Goal: Task Accomplishment & Management: Manage account settings

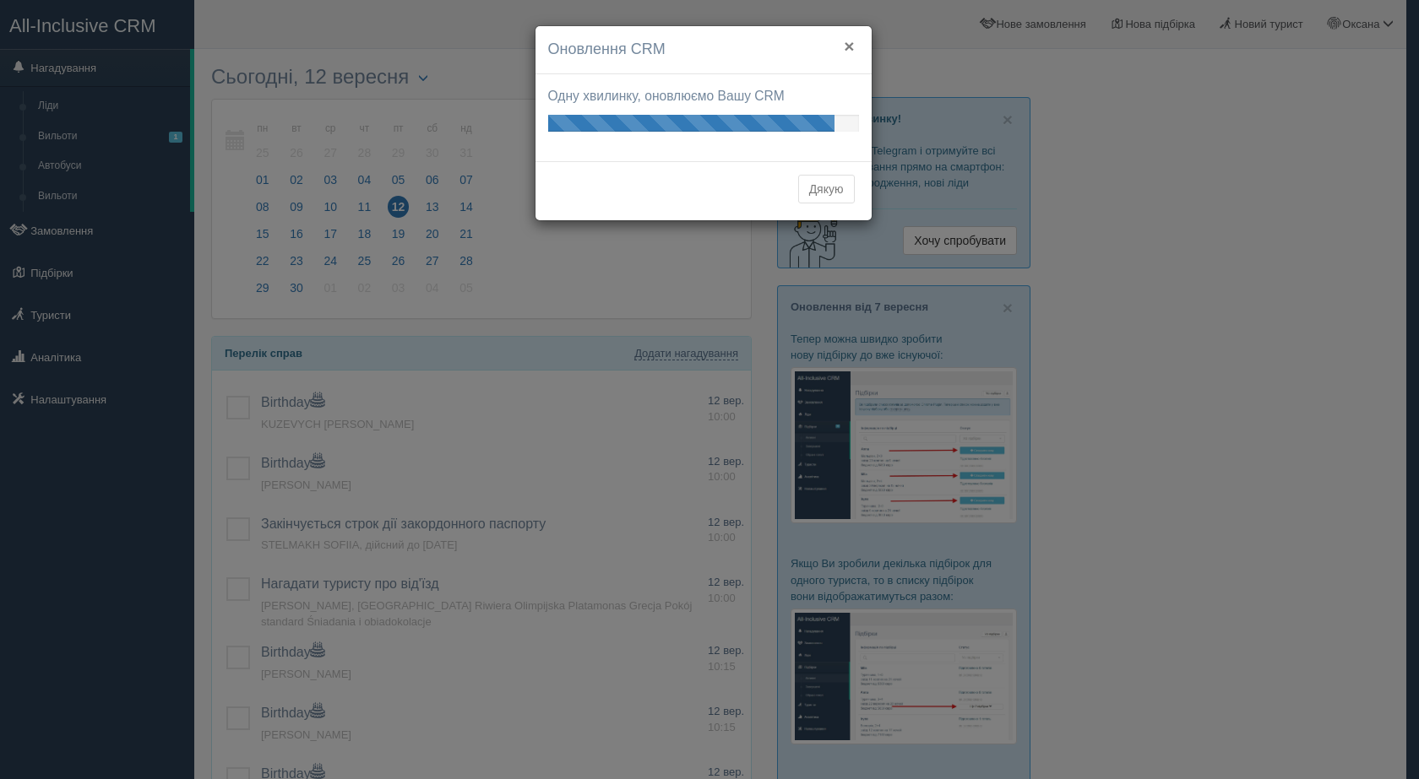
click at [853, 46] on button "×" at bounding box center [849, 46] width 10 height 18
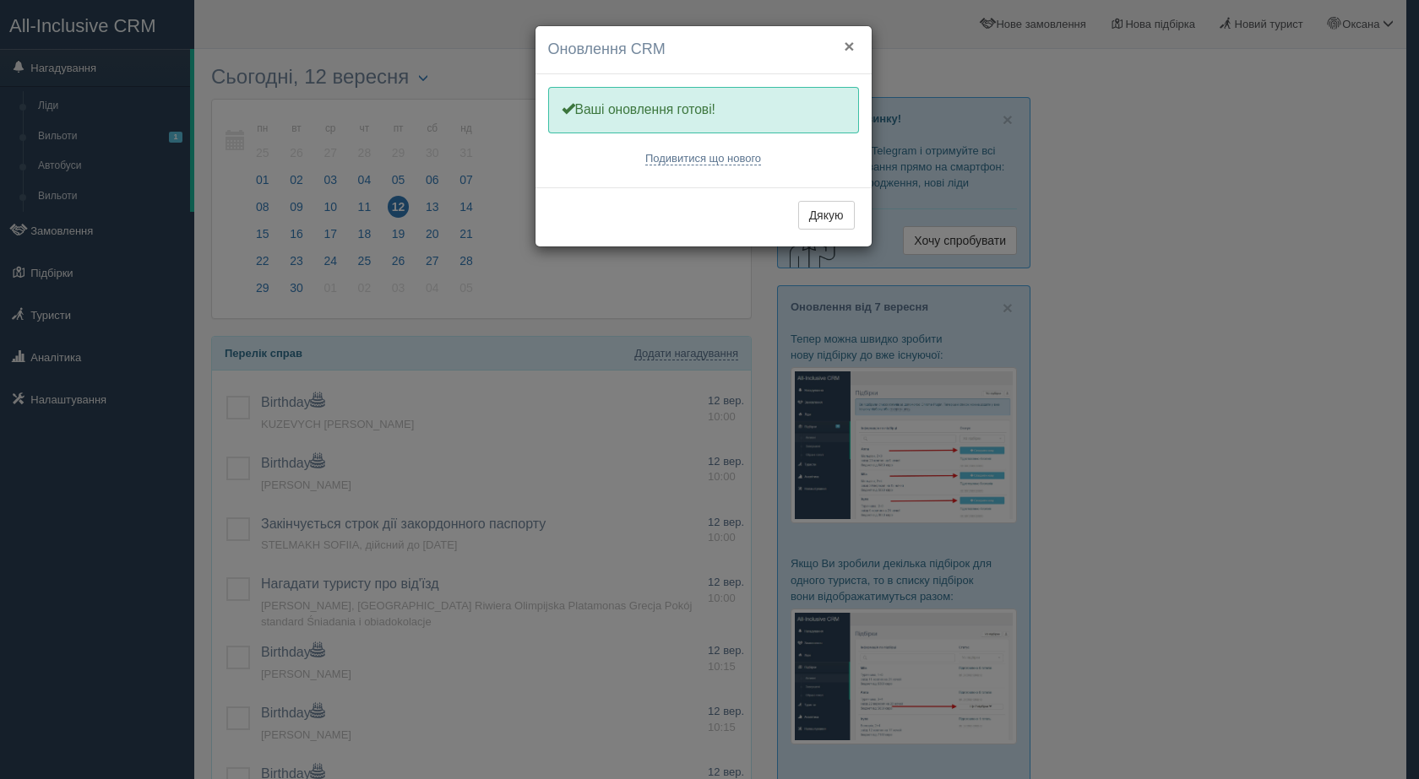
click at [851, 45] on button "×" at bounding box center [849, 46] width 10 height 18
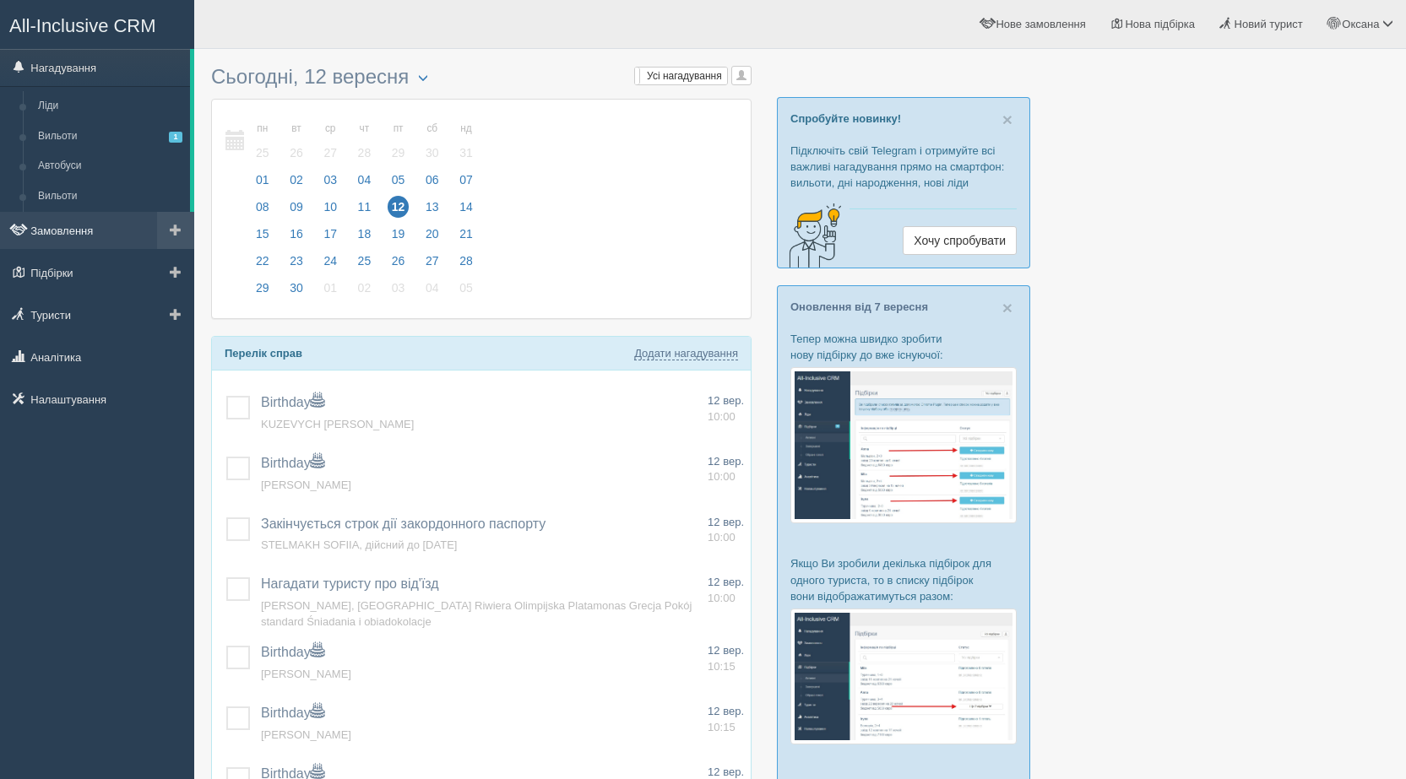
click at [99, 228] on link "Замовлення" at bounding box center [97, 230] width 194 height 37
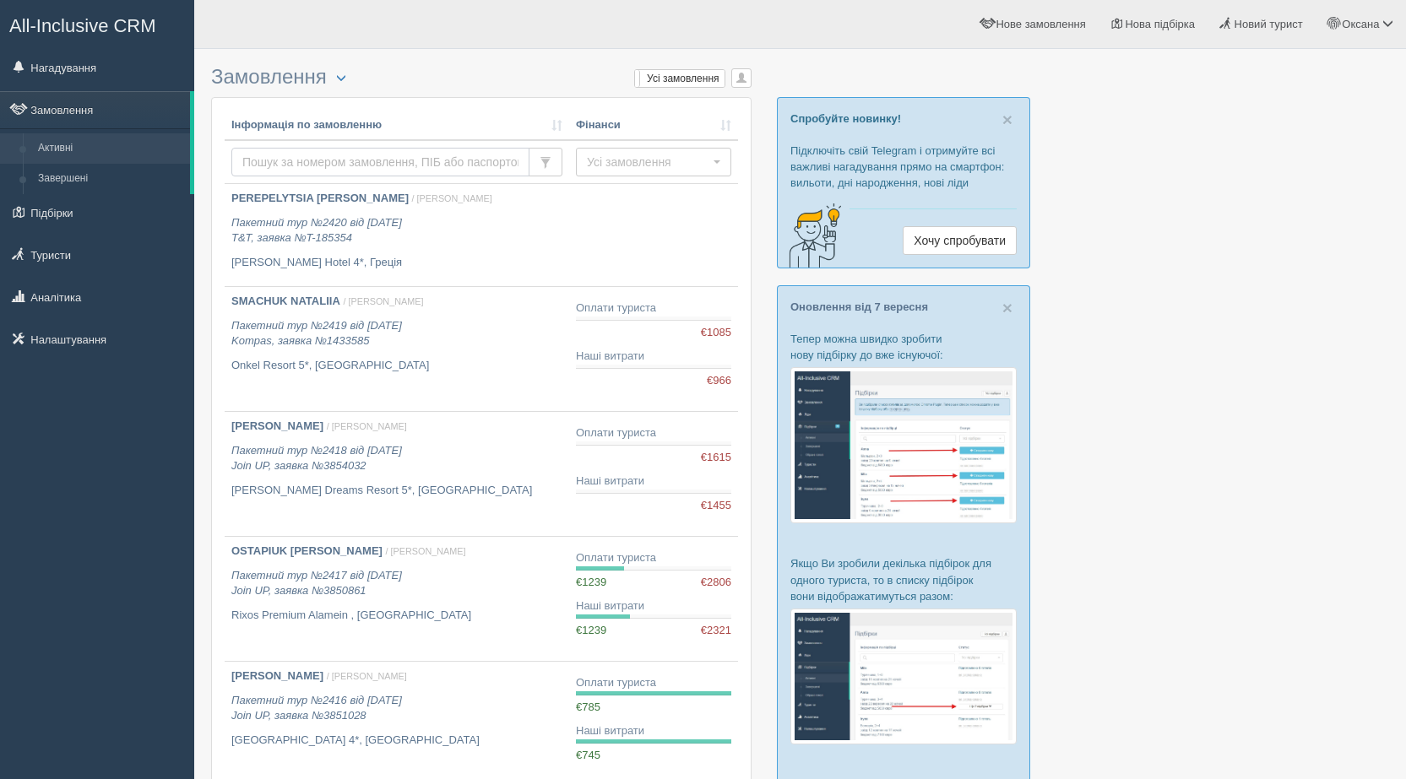
click at [310, 158] on input "text" at bounding box center [380, 162] width 298 height 29
type input "LYUTA"
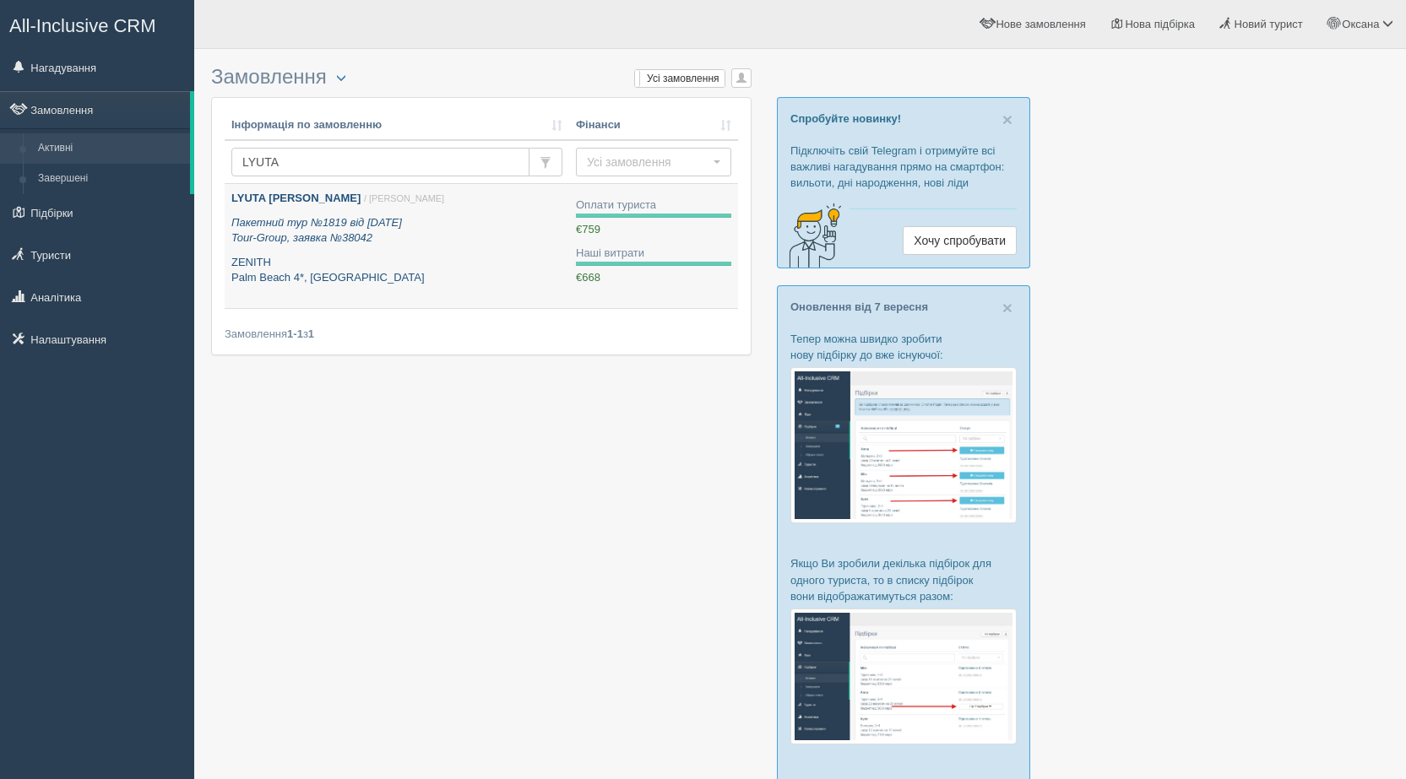
click at [444, 251] on div "LYUTA OLENA / Уляна М. Пакетний тур №1819 від 16.08.2024 Tour-Group, заявка №38…" at bounding box center [396, 238] width 331 height 95
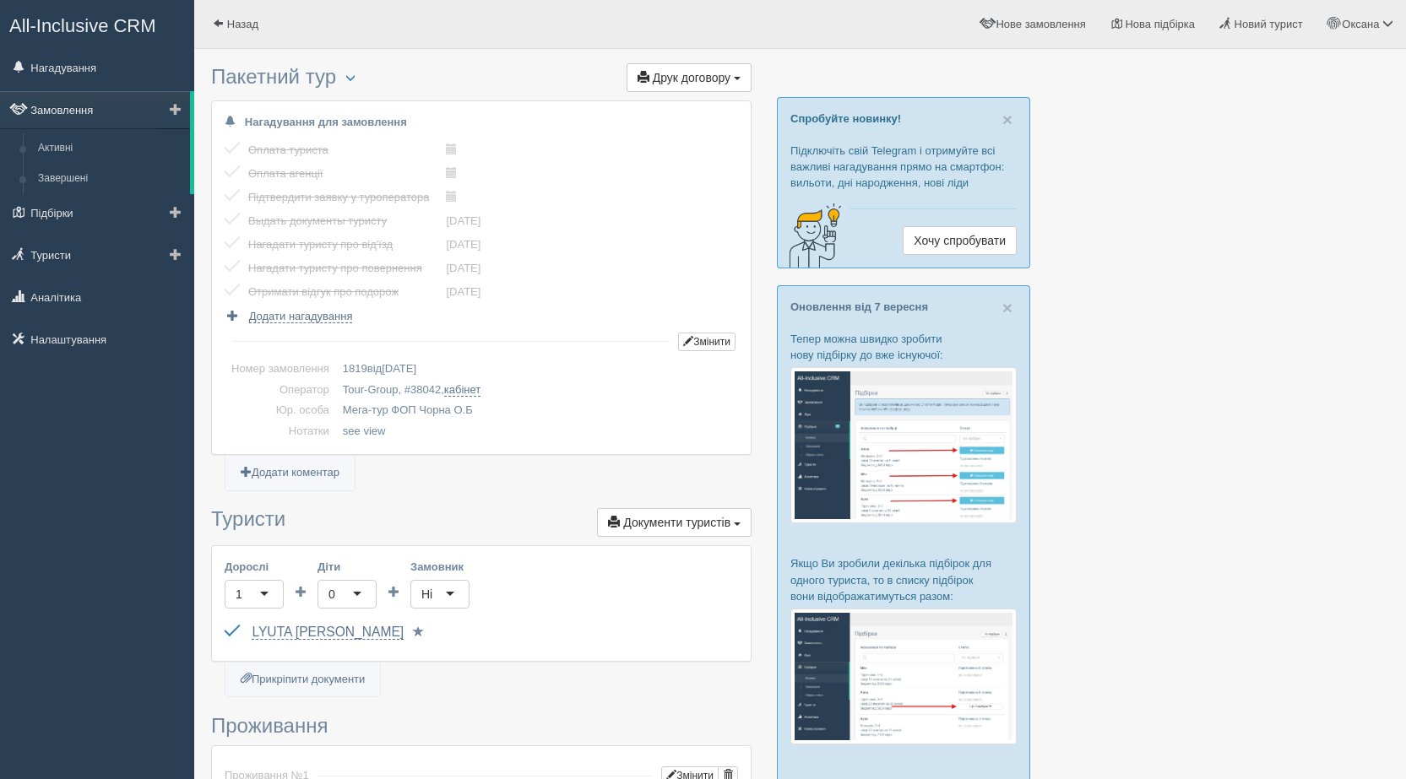
click at [87, 112] on link "Замовлення" at bounding box center [95, 109] width 190 height 37
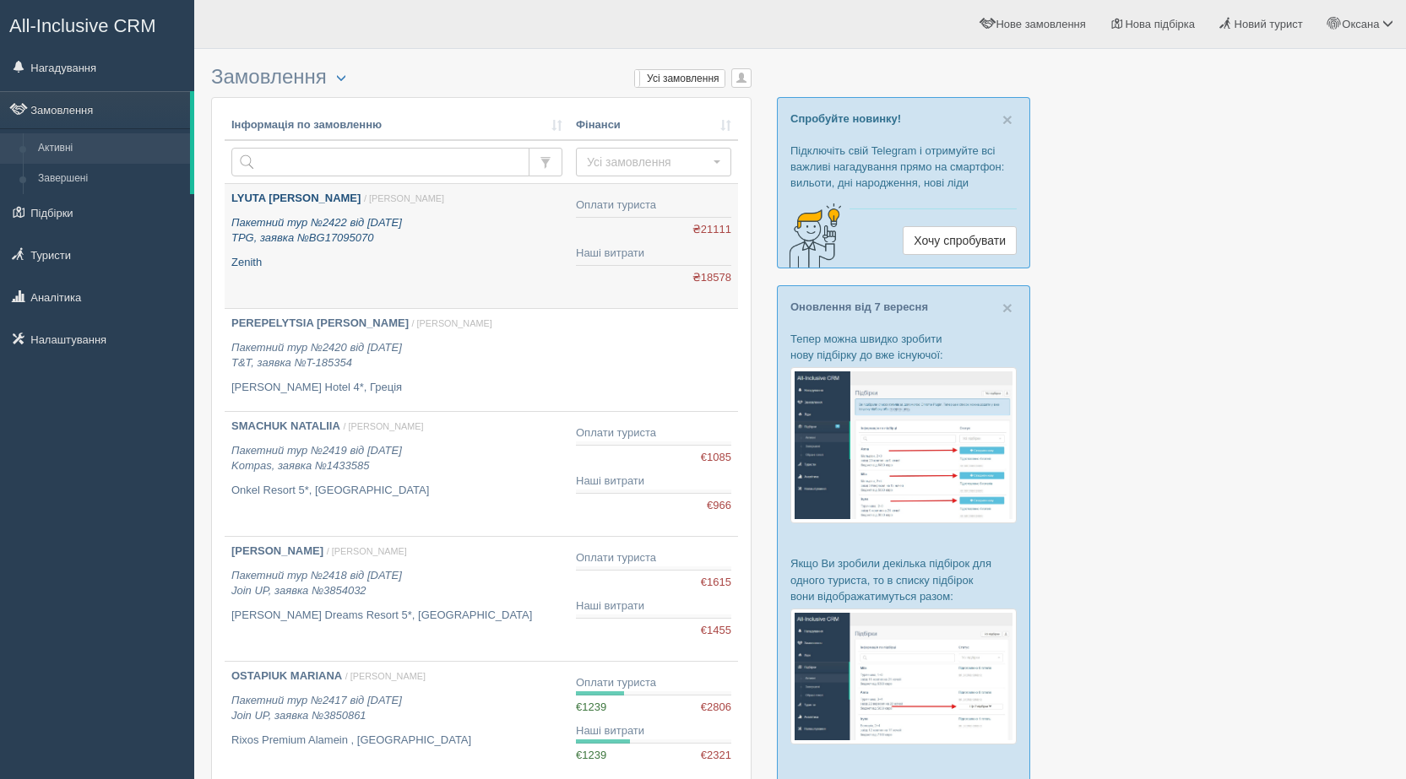
click at [431, 253] on div "LYUTA [PERSON_NAME] / [PERSON_NAME] Ч. Пакетний тур №2422 від [DATE] TPG, заявк…" at bounding box center [396, 230] width 331 height 79
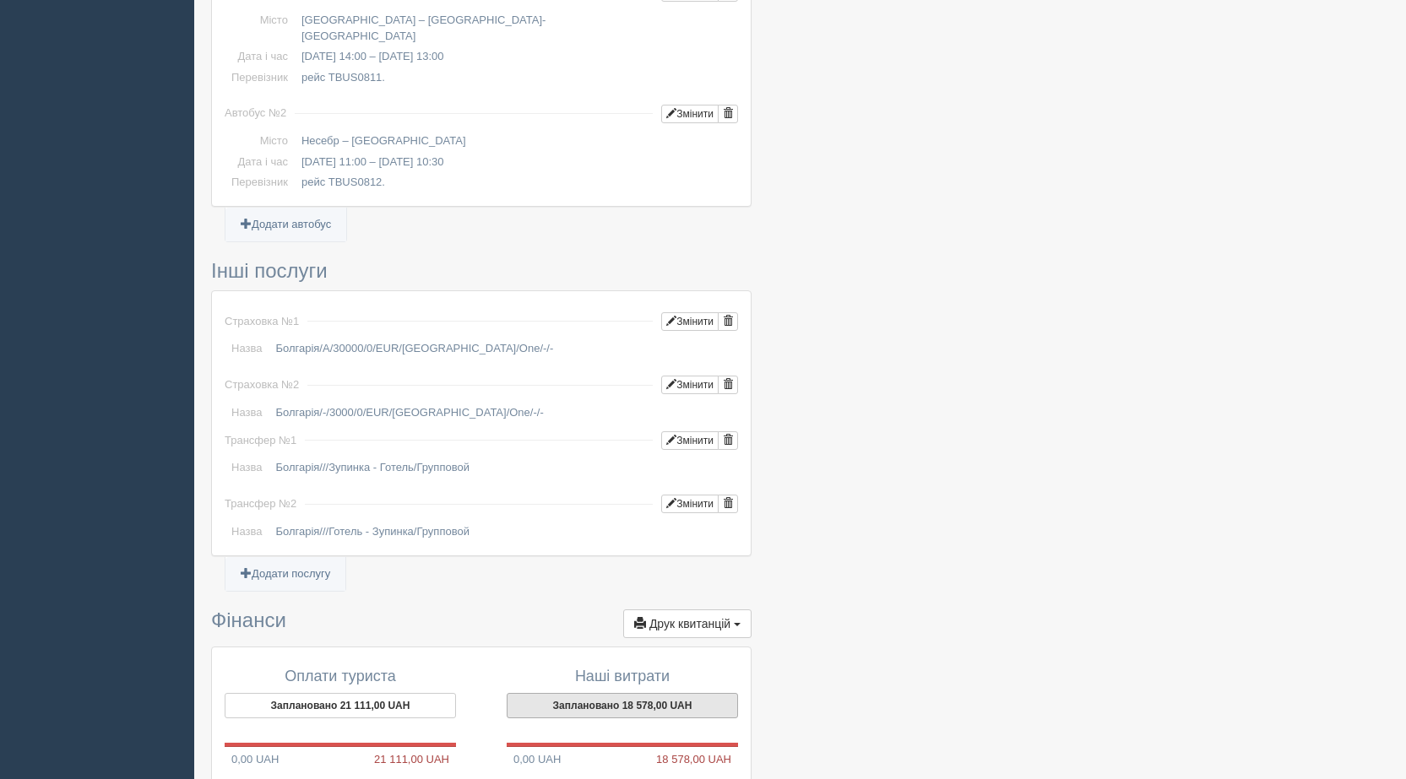
scroll to position [1291, 0]
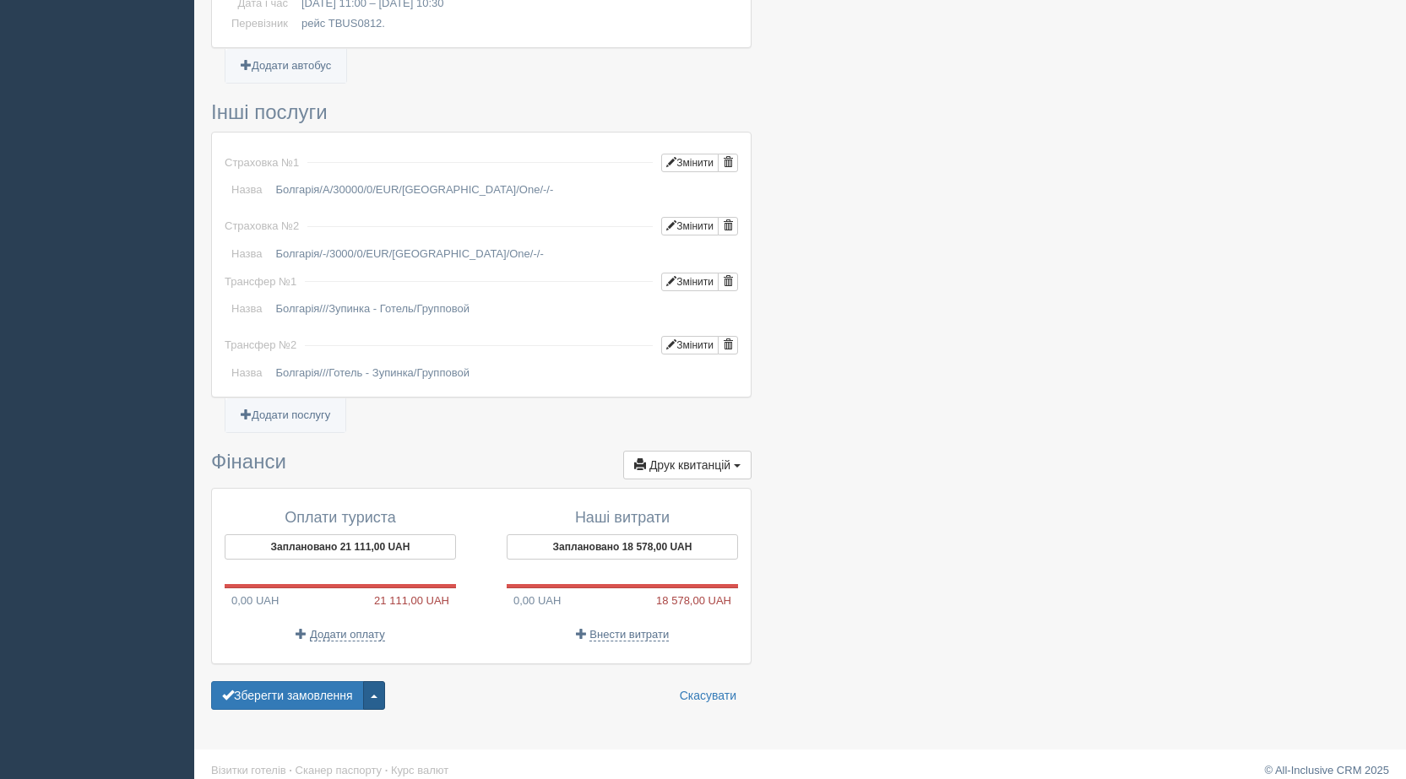
click at [375, 695] on span "button" at bounding box center [374, 696] width 7 height 3
click at [309, 651] on link "Видалити замовлення" at bounding box center [298, 665] width 172 height 28
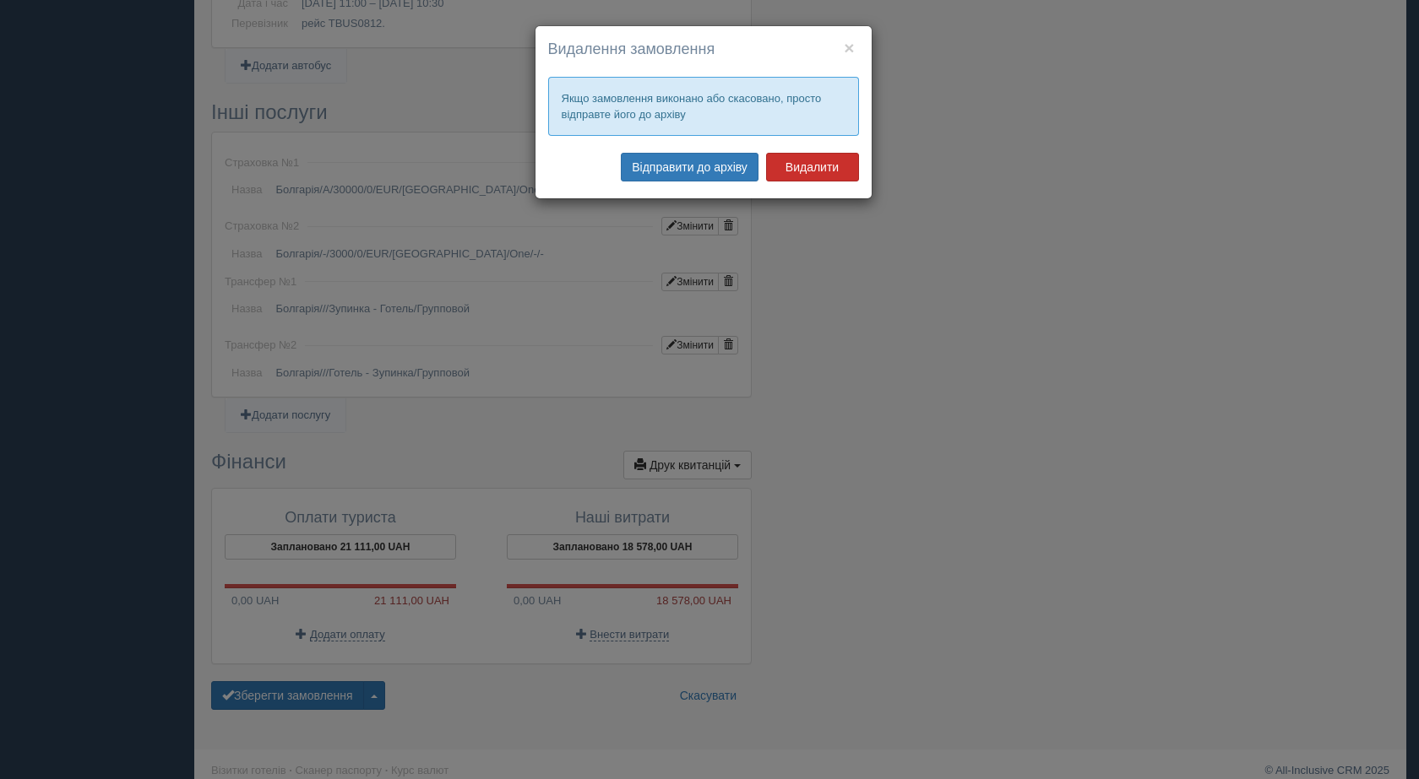
click at [802, 175] on button "Видалити" at bounding box center [812, 167] width 93 height 29
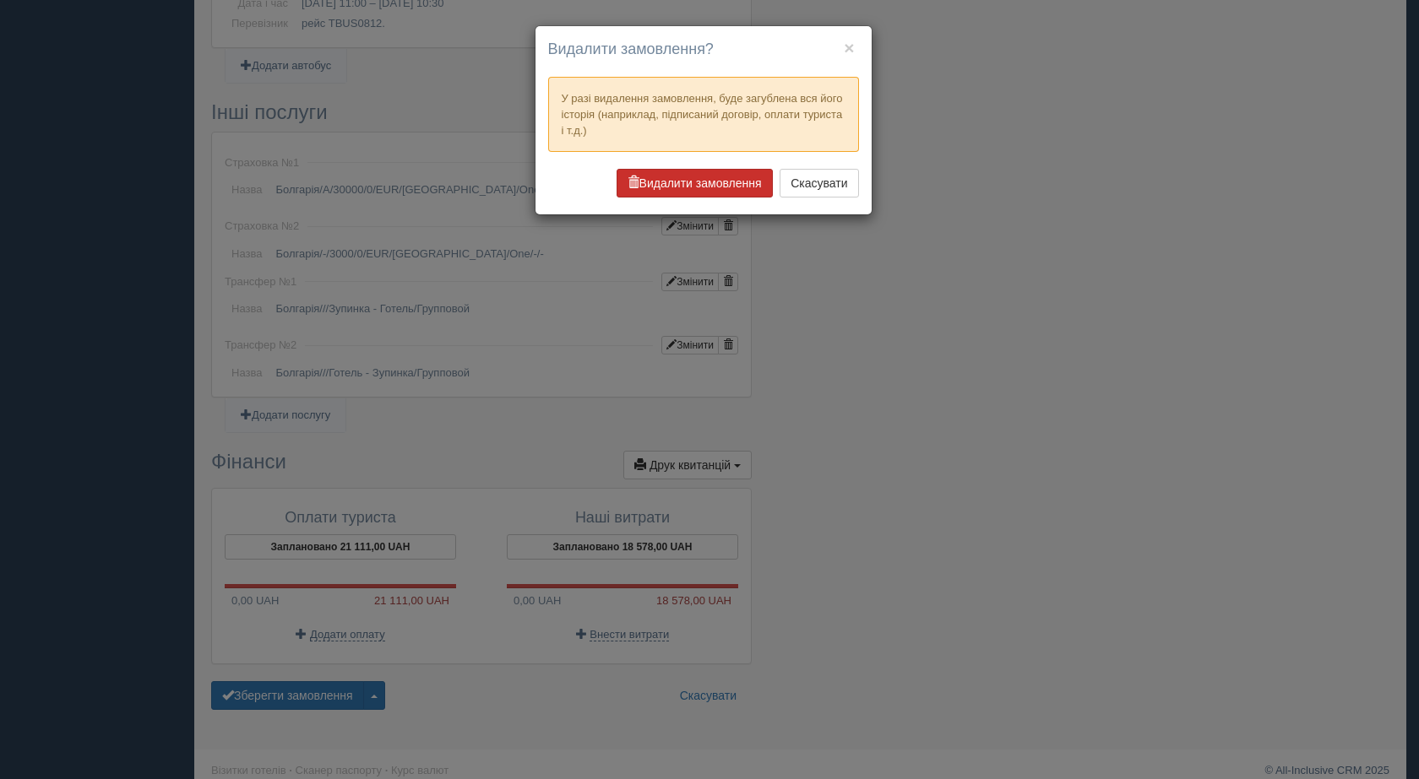
click at [725, 176] on button "Видалити замовлення" at bounding box center [694, 183] width 156 height 29
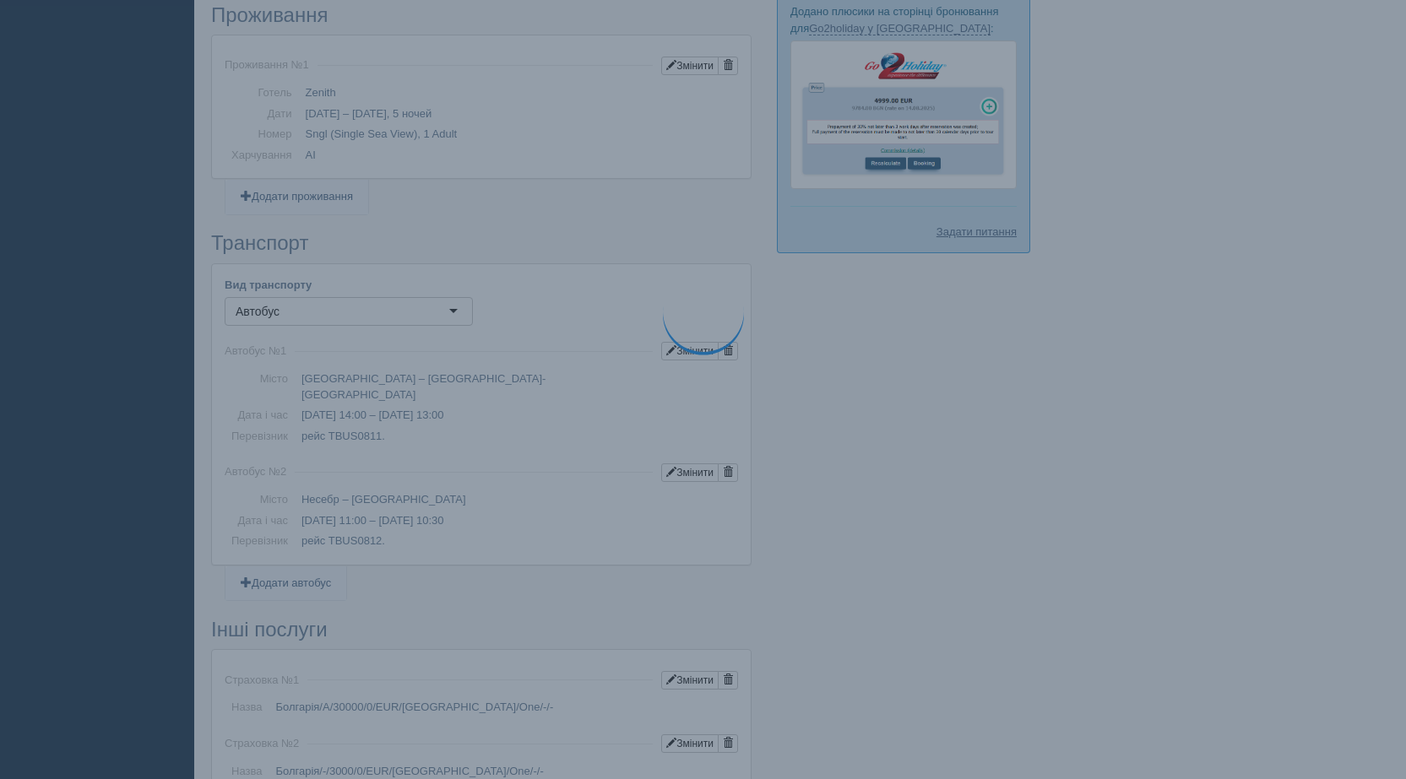
scroll to position [700, 0]
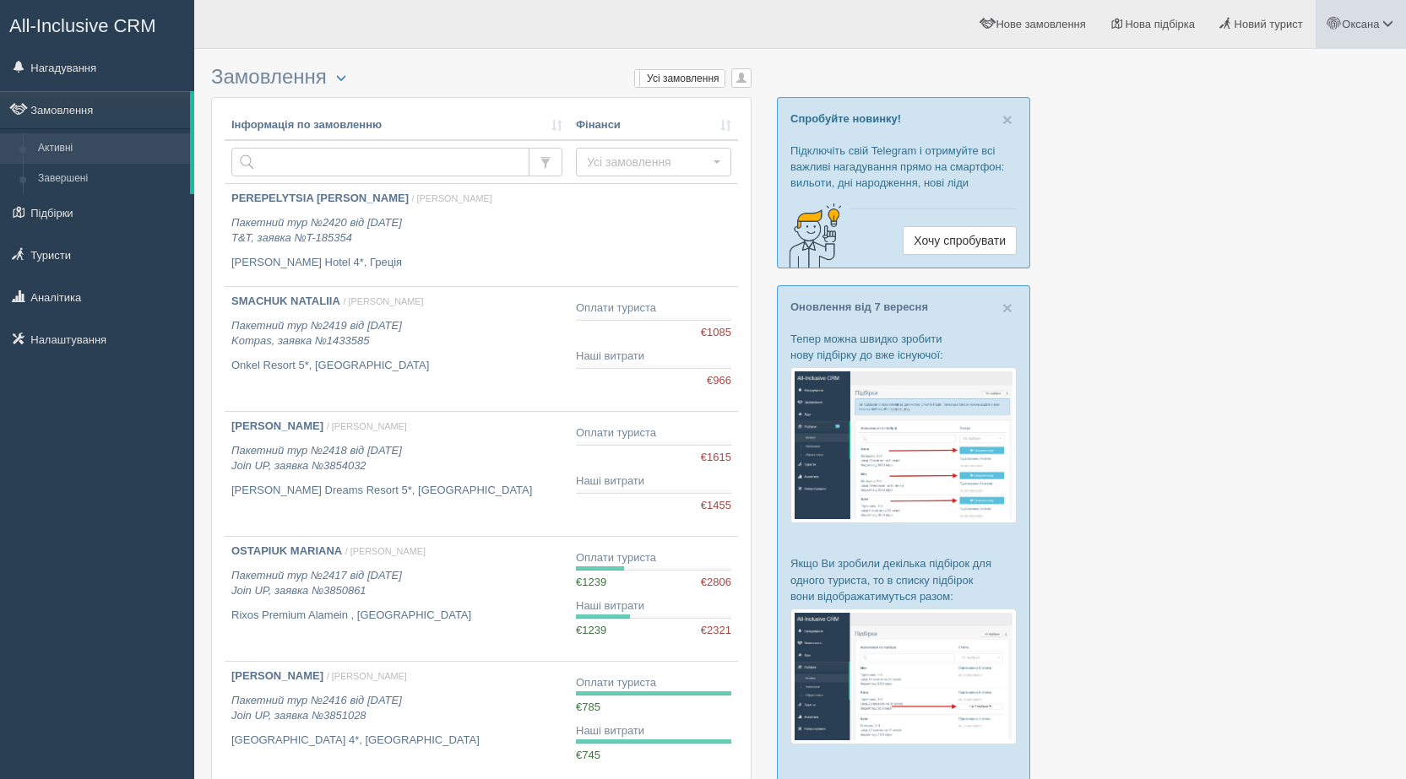
click at [1369, 33] on link "Оксана" at bounding box center [1361, 24] width 90 height 48
click at [1311, 210] on link "Вихід" at bounding box center [1313, 219] width 184 height 36
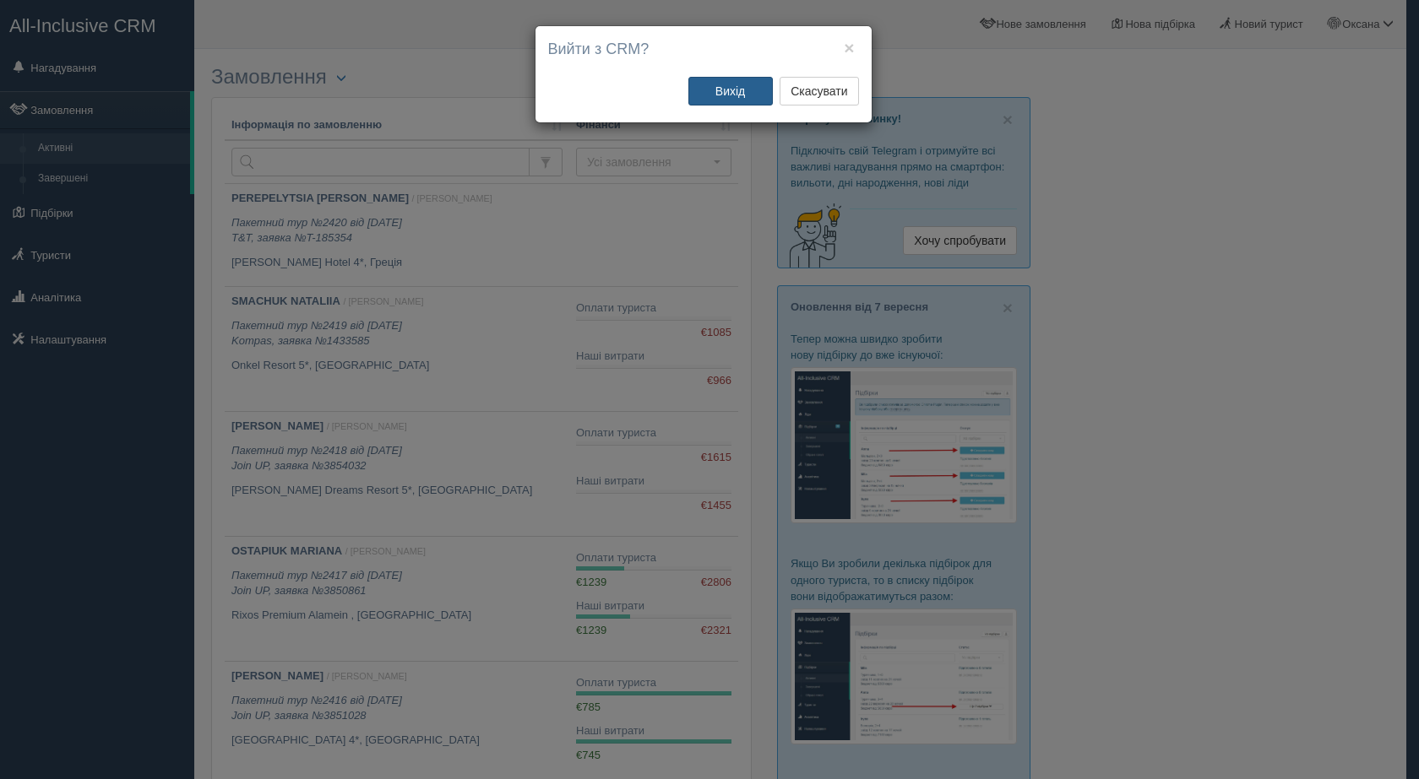
click at [711, 92] on button "Вихід" at bounding box center [730, 91] width 84 height 29
